Goal: Task Accomplishment & Management: Manage account settings

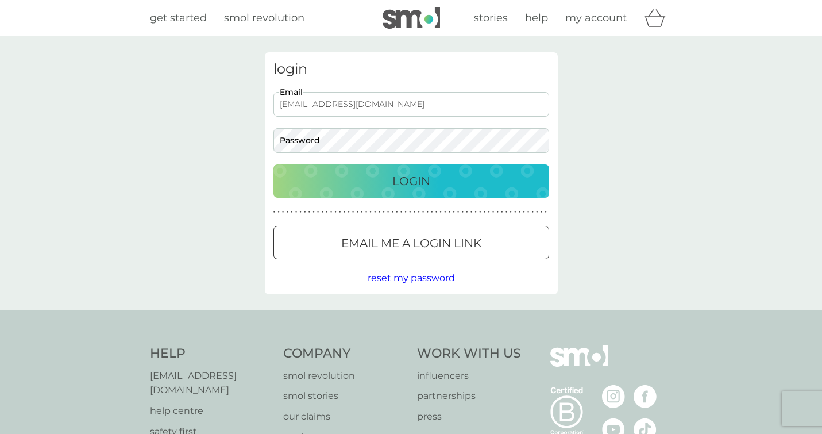
type input "[EMAIL_ADDRESS][DOMAIN_NAME]"
click at [411, 180] on button "Login" at bounding box center [411, 180] width 276 height 33
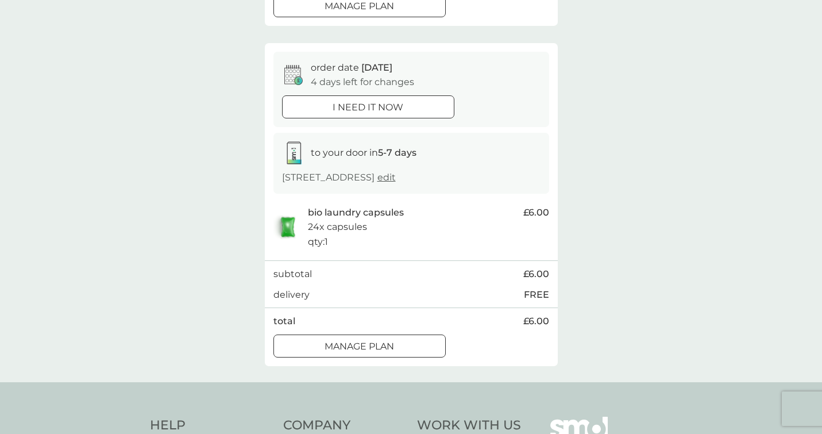
scroll to position [402, 0]
click at [362, 108] on div at bounding box center [368, 109] width 41 height 12
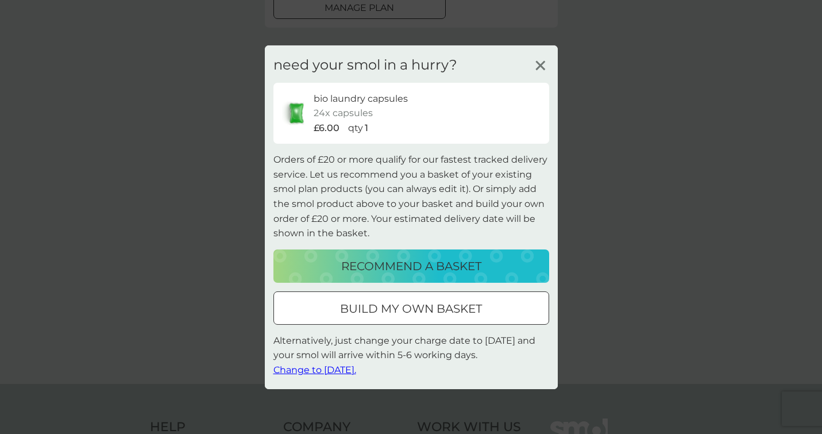
click at [542, 65] on line at bounding box center [540, 65] width 9 height 9
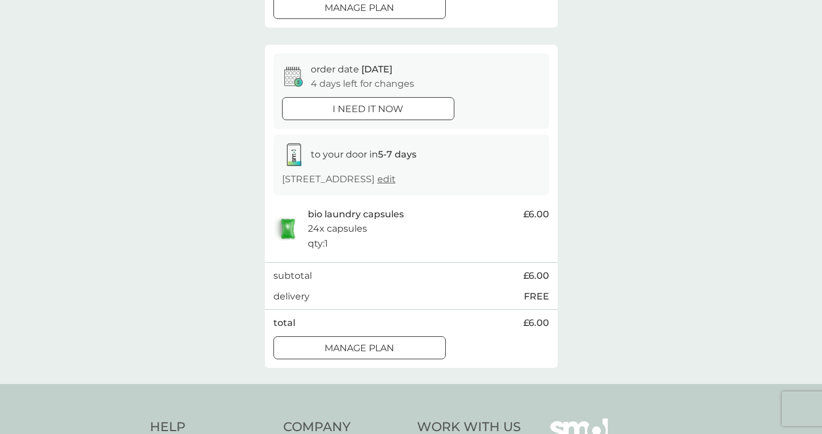
click at [361, 345] on div at bounding box center [359, 347] width 4 height 4
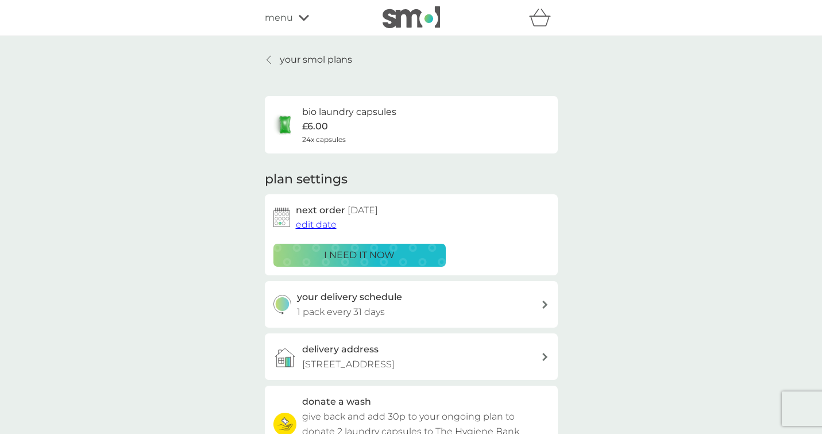
click at [302, 222] on span "edit date" at bounding box center [316, 224] width 41 height 11
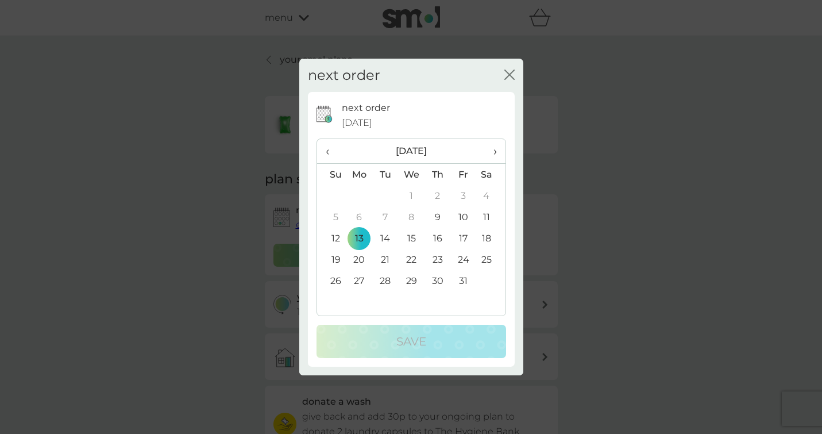
click at [464, 215] on td "10" at bounding box center [463, 216] width 26 height 21
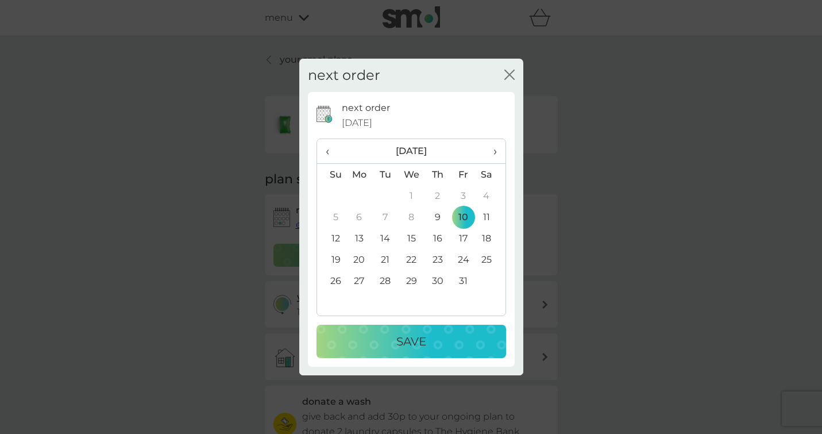
click at [400, 338] on p "Save" at bounding box center [411, 341] width 30 height 18
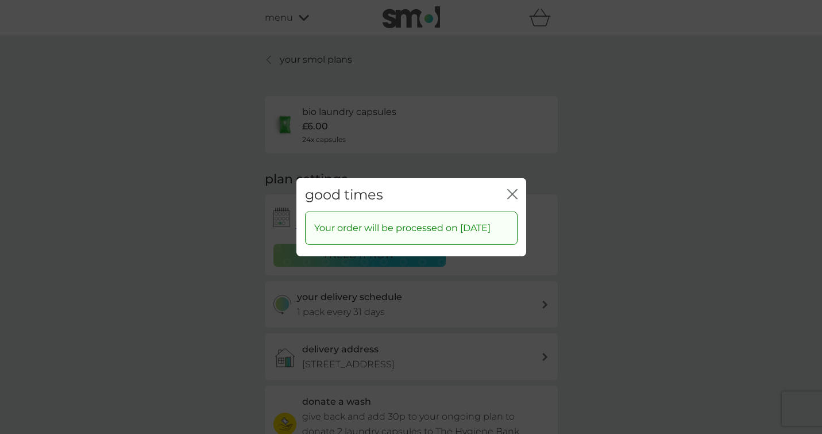
click at [513, 188] on icon "close" at bounding box center [512, 193] width 10 height 10
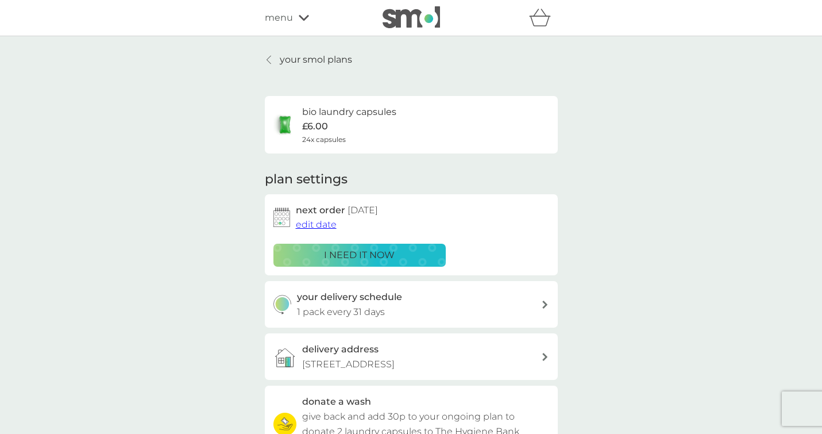
click at [283, 18] on span "menu" at bounding box center [279, 17] width 28 height 15
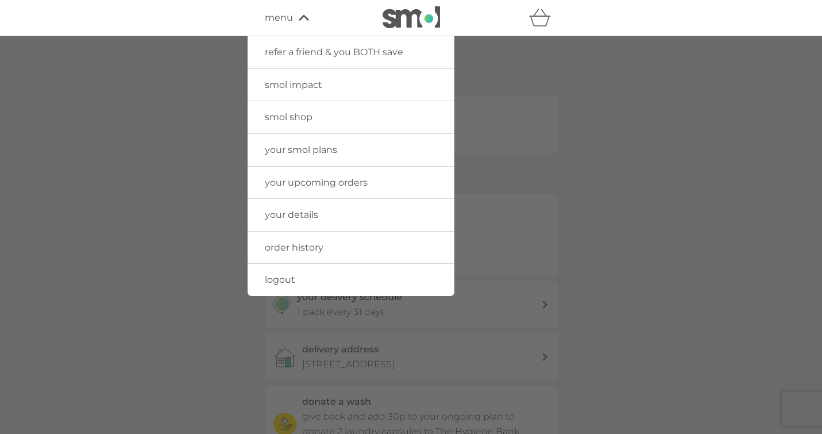
click at [351, 53] on span "refer a friend & you BOTH save" at bounding box center [334, 52] width 138 height 11
